Goal: Transaction & Acquisition: Download file/media

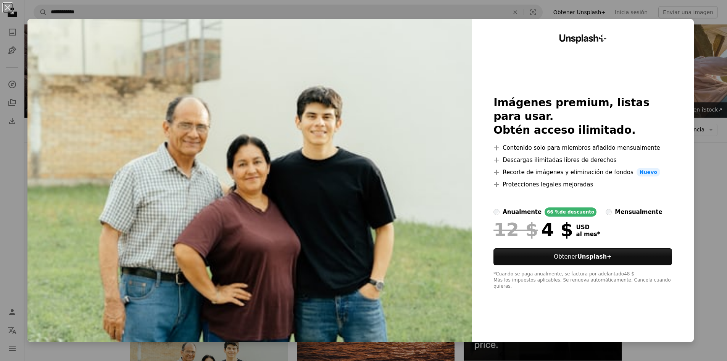
scroll to position [153, 0]
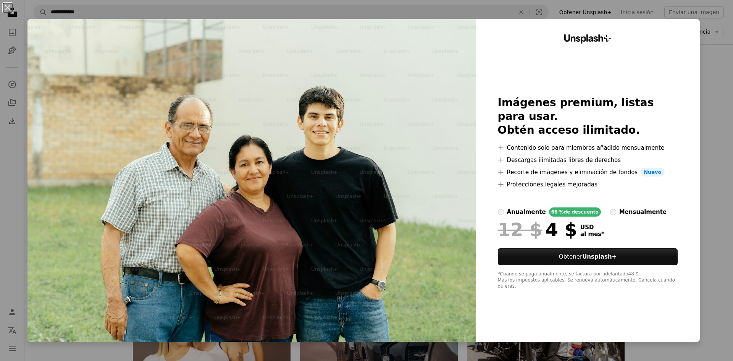
click at [708, 152] on div "An X shape Unsplash+ Imágenes premium, listas para usar. Obtén acceso ilimitado…" at bounding box center [366, 180] width 733 height 361
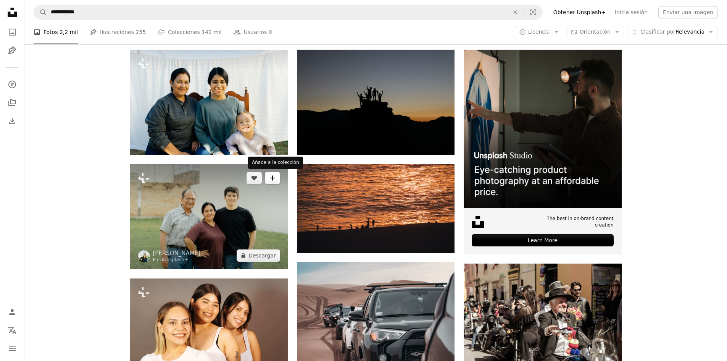
click at [268, 177] on button "A plus sign" at bounding box center [272, 178] width 15 height 12
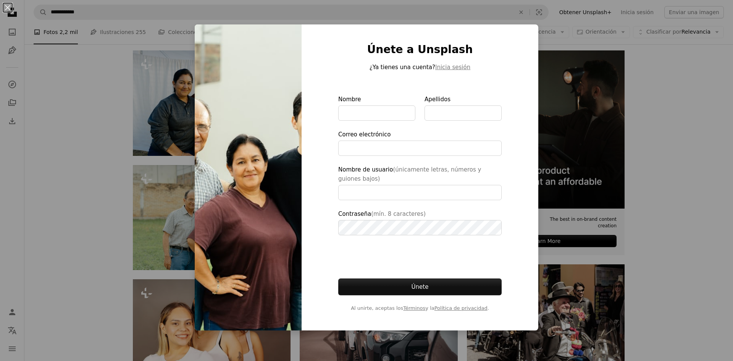
click at [632, 136] on div "An X shape Únete a Unsplash ¿Ya tienes una cuenta? Inicia sesión Nombre Apellid…" at bounding box center [366, 180] width 733 height 361
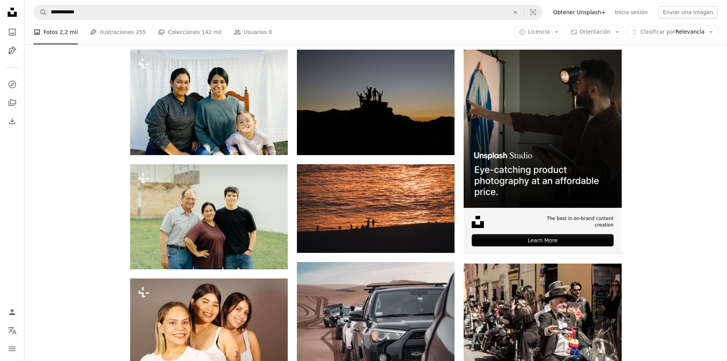
scroll to position [267, 0]
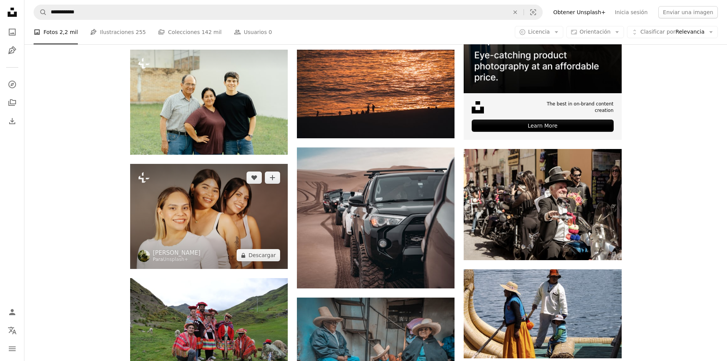
click at [171, 216] on img at bounding box center [209, 216] width 158 height 105
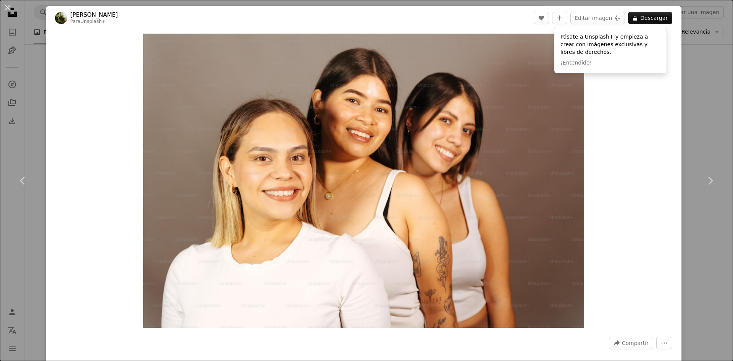
click at [707, 143] on div "An X shape Chevron left Chevron right [PERSON_NAME] Para Unsplash+ A heart A pl…" at bounding box center [366, 180] width 733 height 361
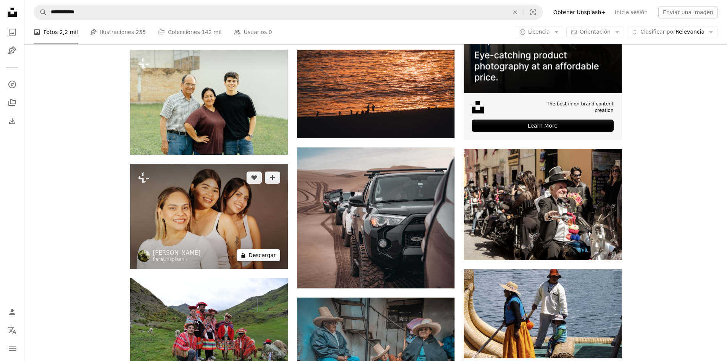
click at [261, 259] on button "A lock Descargar" at bounding box center [259, 255] width 44 height 12
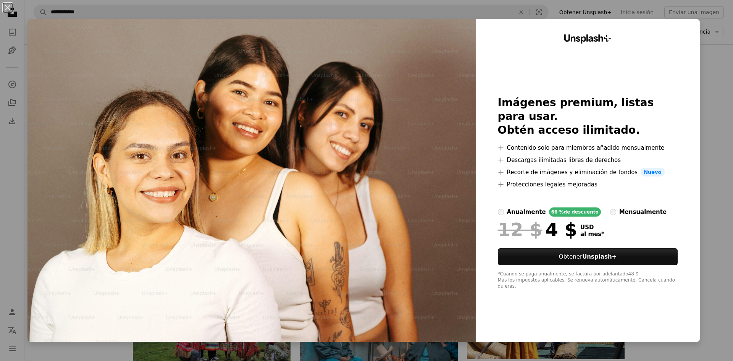
click at [718, 163] on div "An X shape Unsplash+ Imágenes premium, listas para usar. Obtén acceso ilimitado…" at bounding box center [366, 180] width 733 height 361
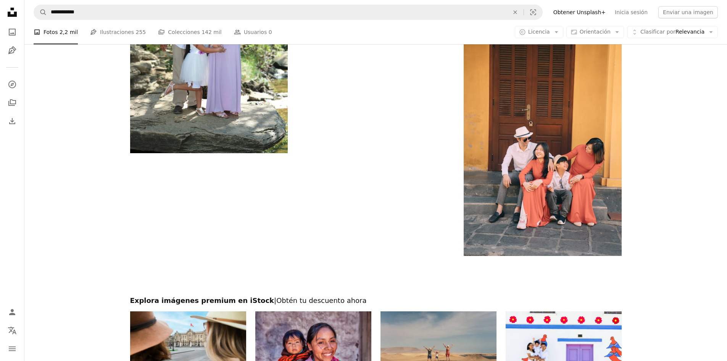
scroll to position [1450, 0]
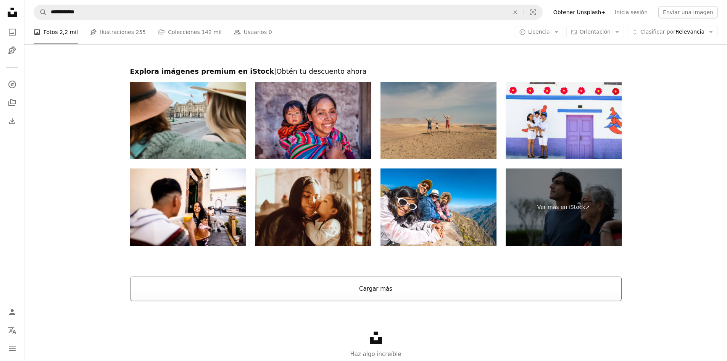
click at [376, 286] on button "Cargar más" at bounding box center [376, 288] width 492 height 24
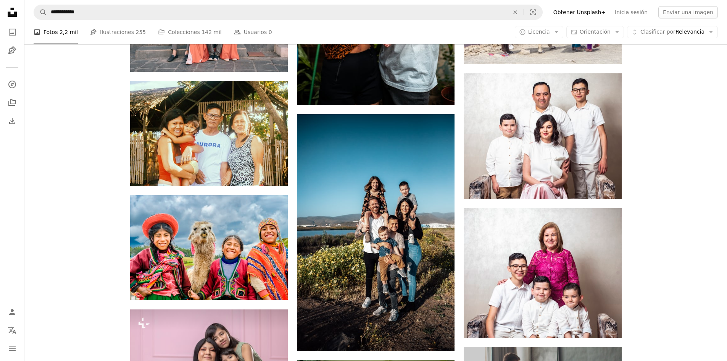
scroll to position [3054, 0]
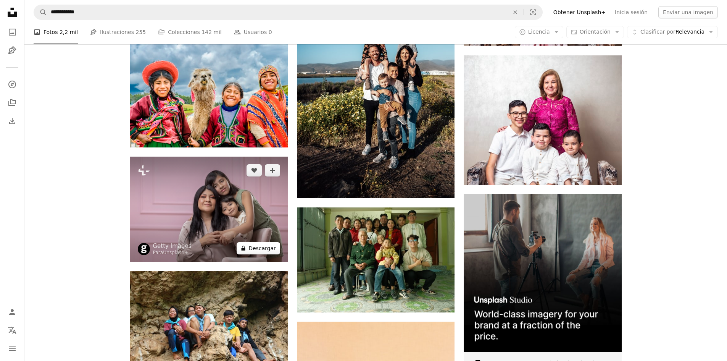
click at [268, 244] on button "A lock Descargar" at bounding box center [259, 248] width 44 height 12
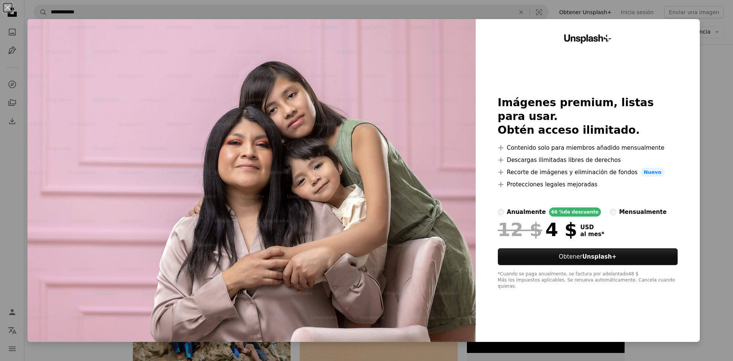
click at [717, 132] on div "An X shape Unsplash+ Imágenes premium, listas para usar. Obtén acceso ilimitado…" at bounding box center [366, 180] width 733 height 361
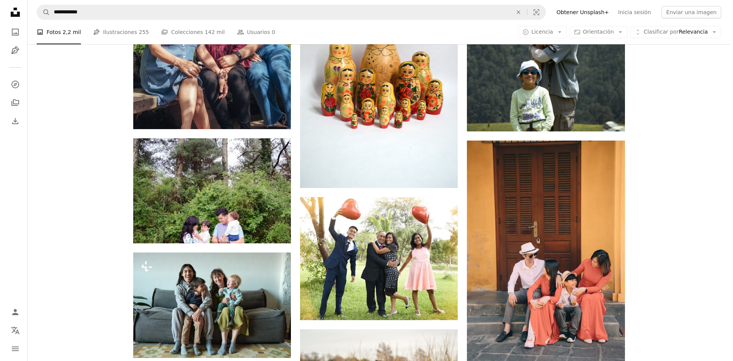
scroll to position [3893, 0]
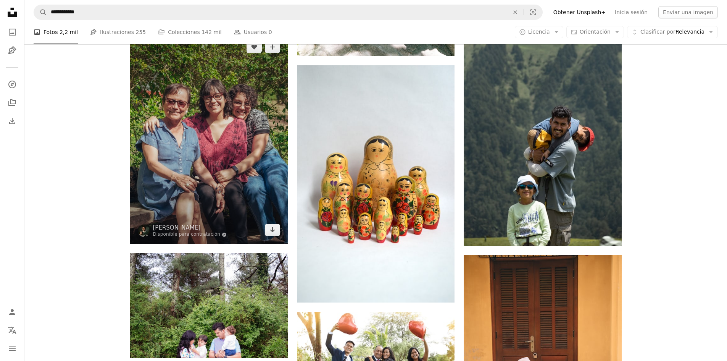
click at [244, 103] on img at bounding box center [209, 138] width 158 height 210
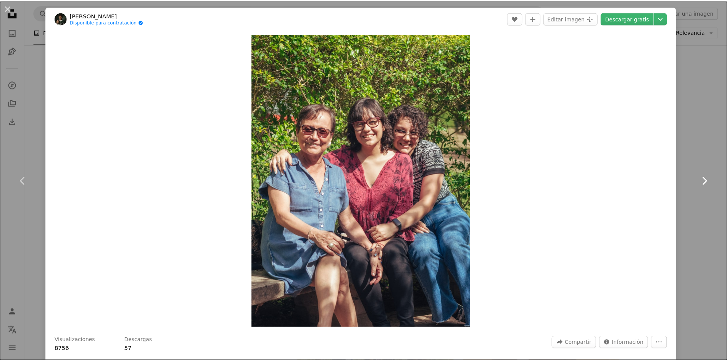
scroll to position [316, 0]
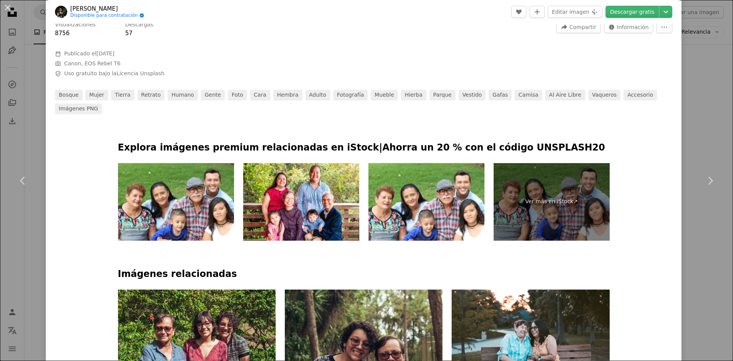
click at [715, 286] on div "An X shape Chevron left Chevron right [PERSON_NAME] Disponible para contratació…" at bounding box center [366, 180] width 733 height 361
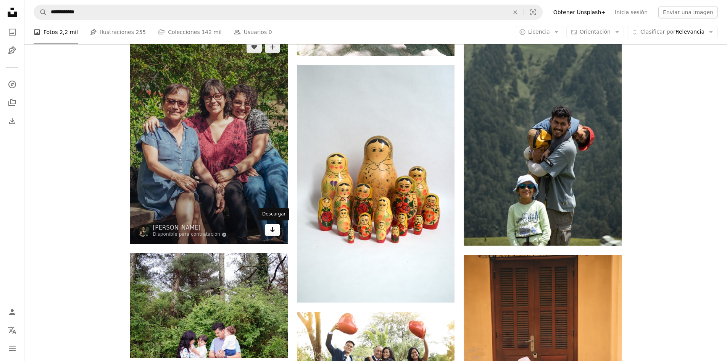
click at [274, 229] on icon "Arrow pointing down" at bounding box center [272, 229] width 6 height 9
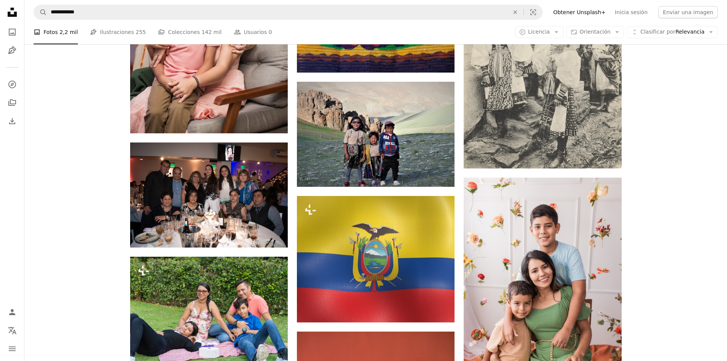
scroll to position [5878, 0]
